Goal: Find specific page/section: Find specific page/section

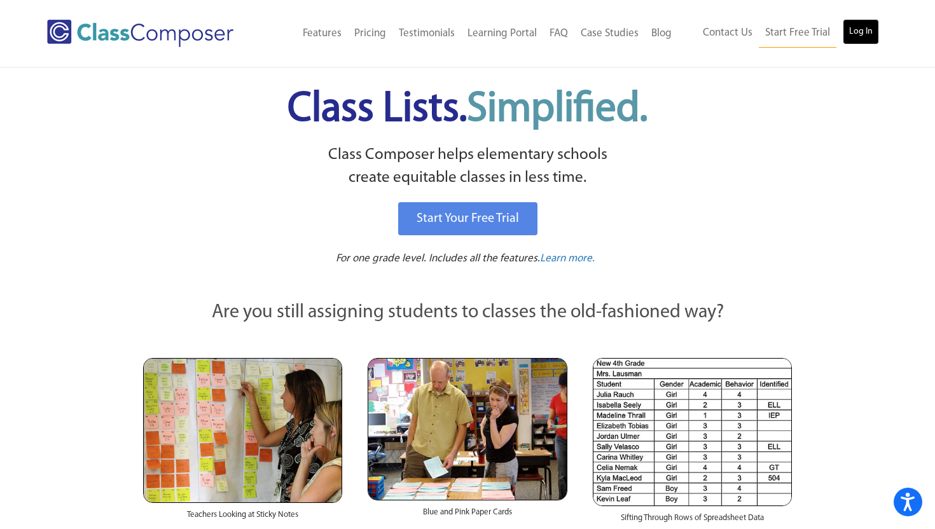
click at [858, 32] on link "Log In" at bounding box center [861, 31] width 36 height 25
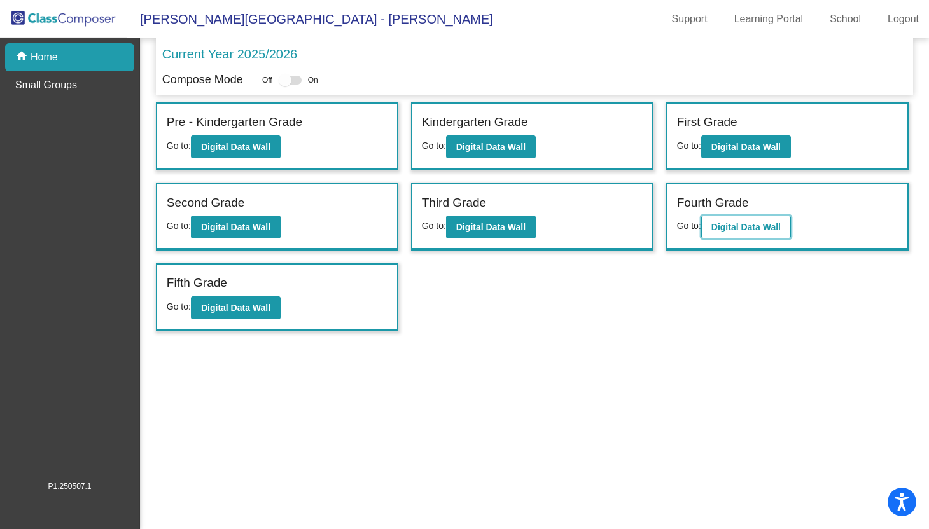
click at [726, 227] on b "Digital Data Wall" at bounding box center [745, 227] width 69 height 10
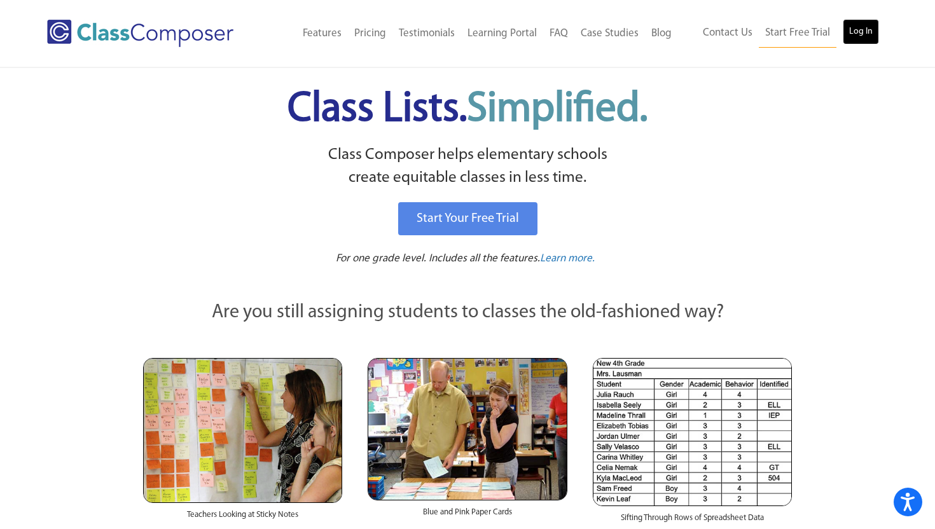
click at [868, 27] on link "Log In" at bounding box center [861, 31] width 36 height 25
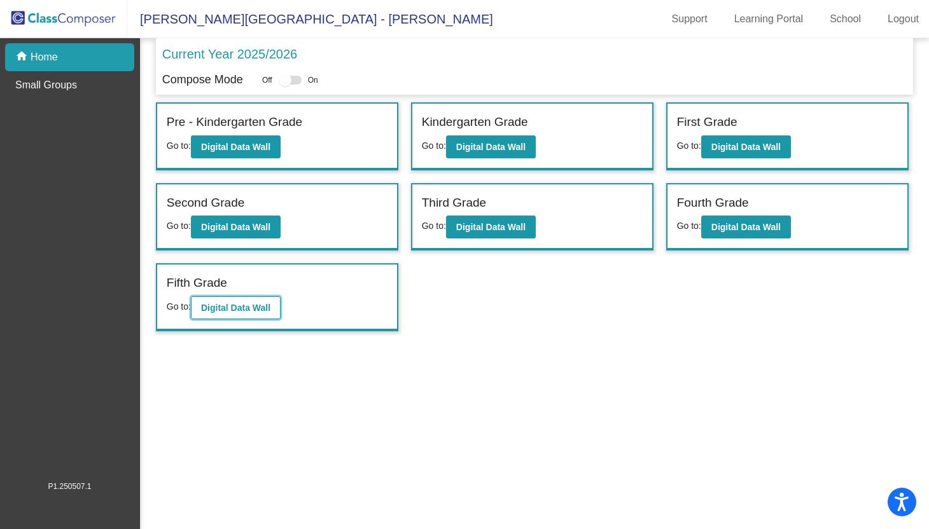
click at [258, 303] on b "Digital Data Wall" at bounding box center [235, 308] width 69 height 10
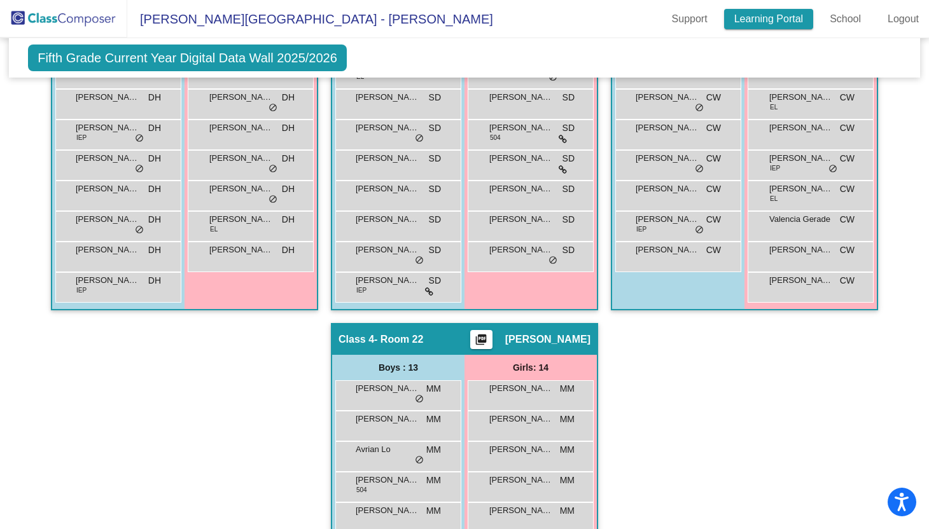
scroll to position [519, 0]
